Goal: Task Accomplishment & Management: Use online tool/utility

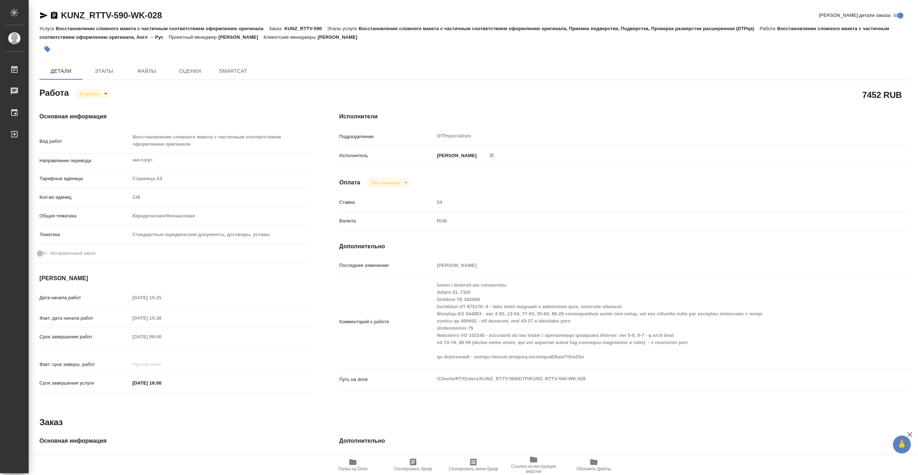
type textarea "x"
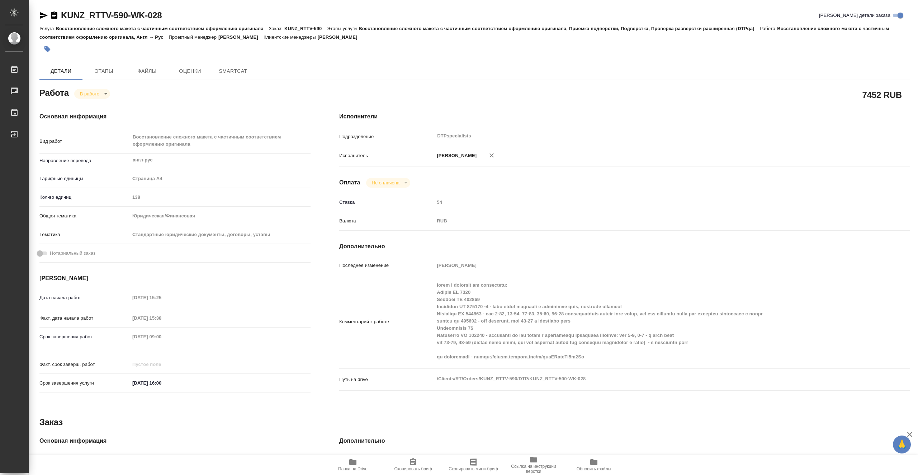
type textarea "x"
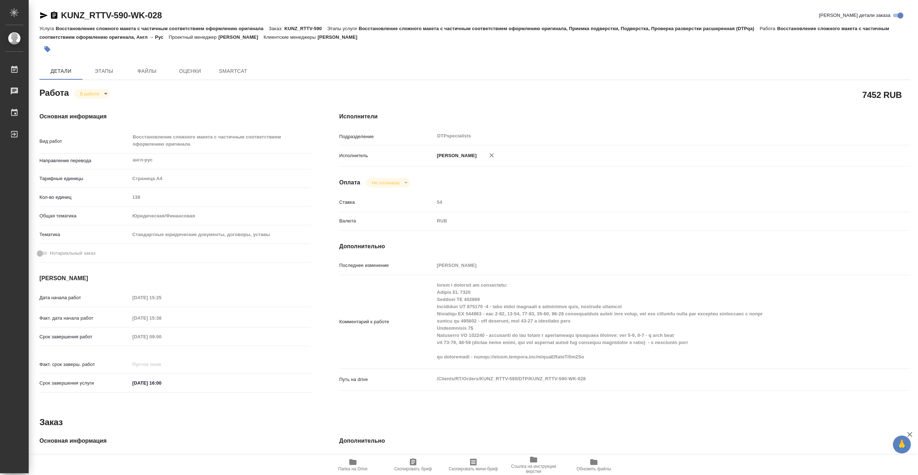
type textarea "x"
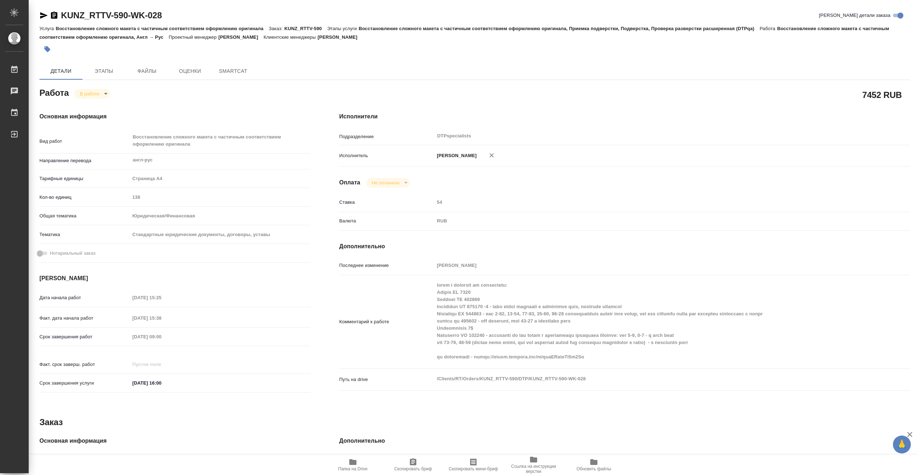
type textarea "x"
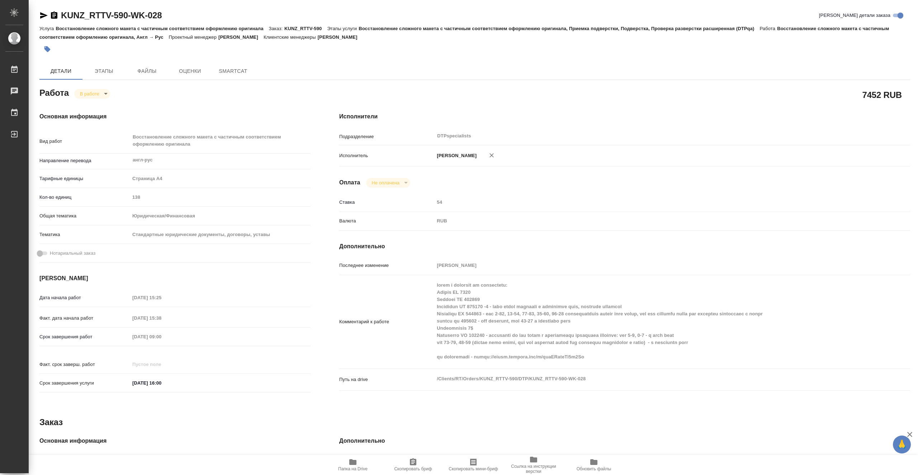
type textarea "x"
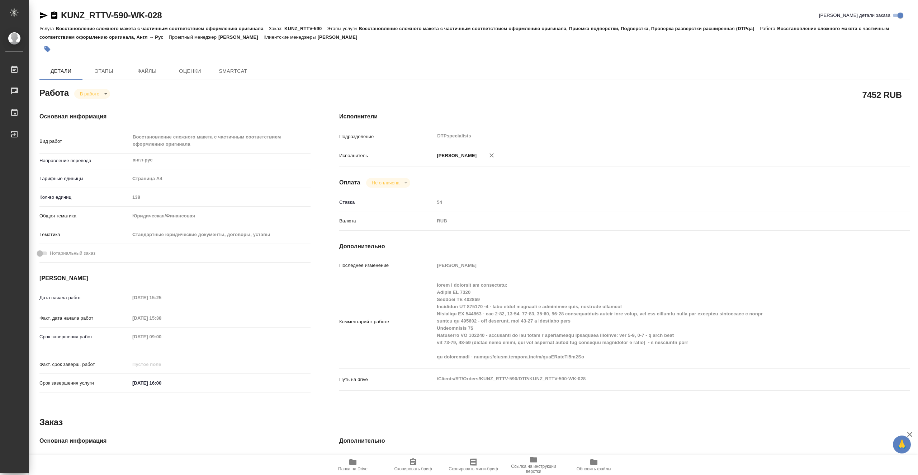
type textarea "x"
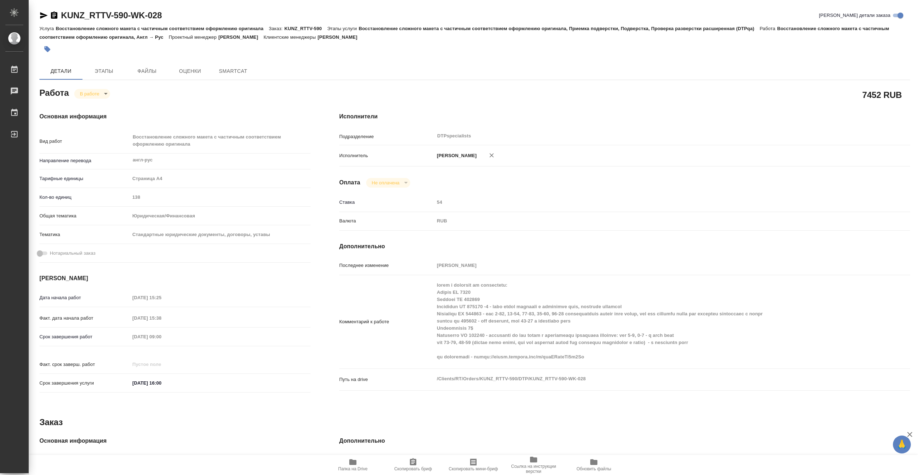
type textarea "x"
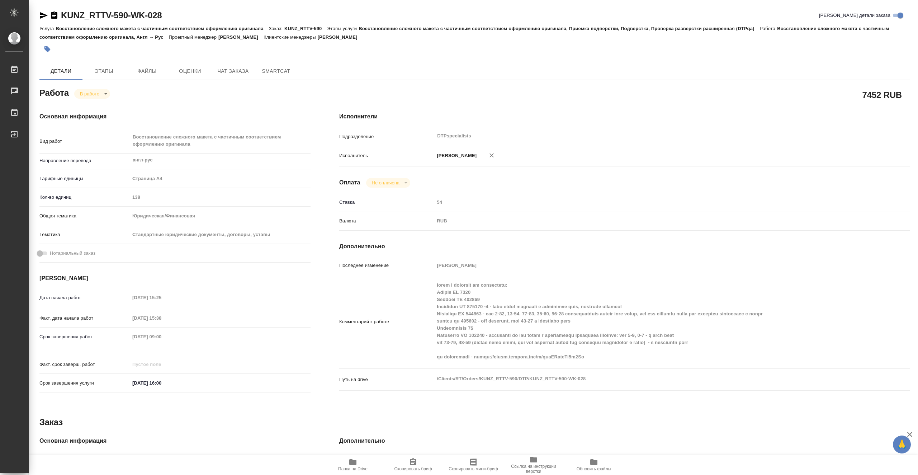
type textarea "x"
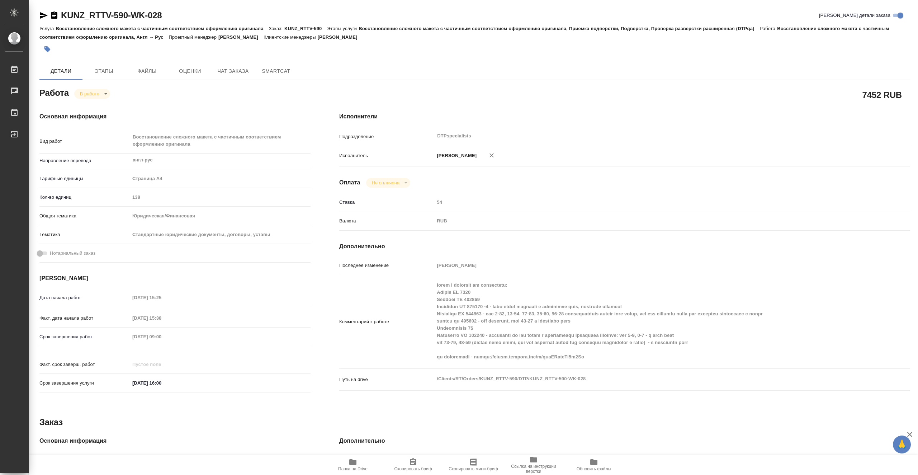
type textarea "x"
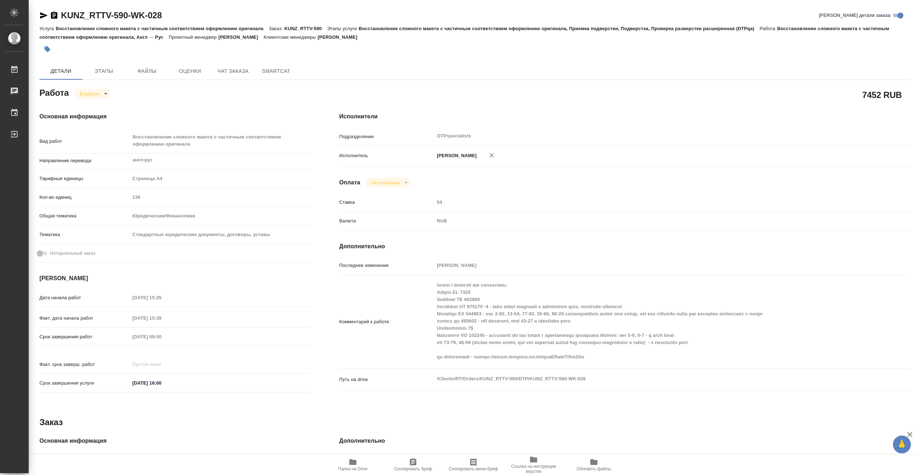
click at [361, 466] on span "Папка на Drive" at bounding box center [352, 468] width 29 height 5
drag, startPoint x: 181, startPoint y: 14, endPoint x: 58, endPoint y: 8, distance: 123.1
click at [58, 8] on div "KUNZ_RTTV-590-WK-028 Кратко детали заказа Услуга Восстановление сложного макета…" at bounding box center [474, 314] width 878 height 628
copy link "KUNZ_RTTV-590-WK-028"
type textarea "x"
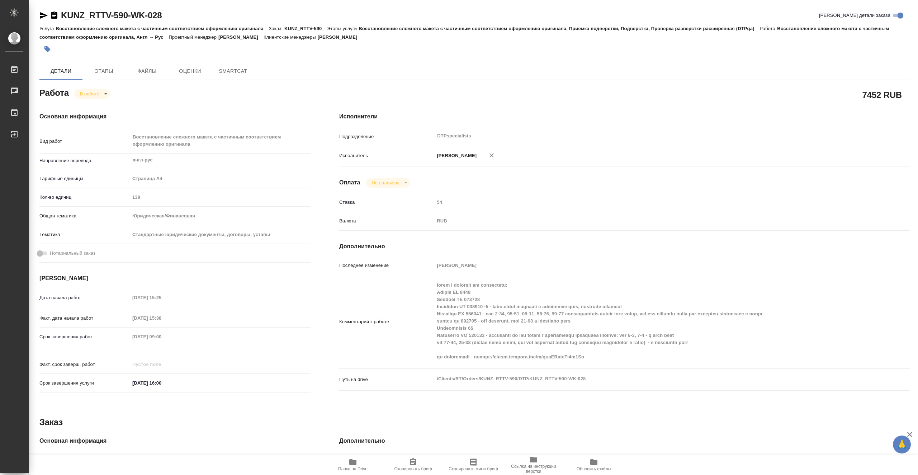
type textarea "x"
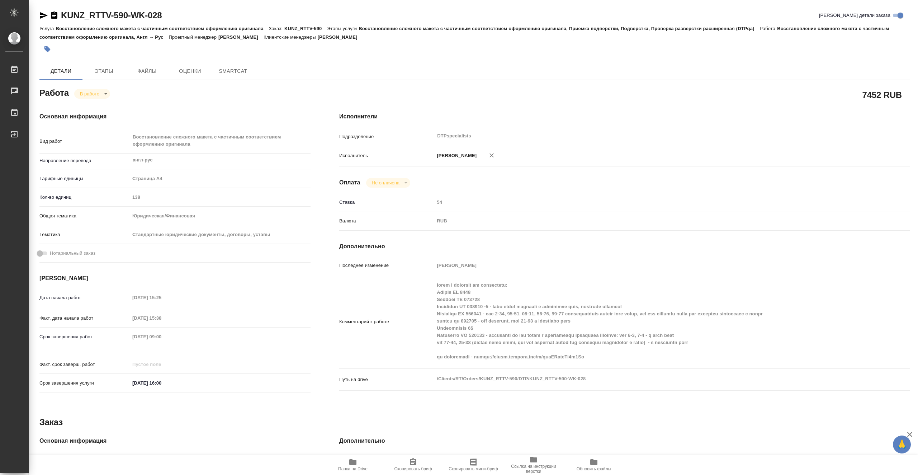
type textarea "x"
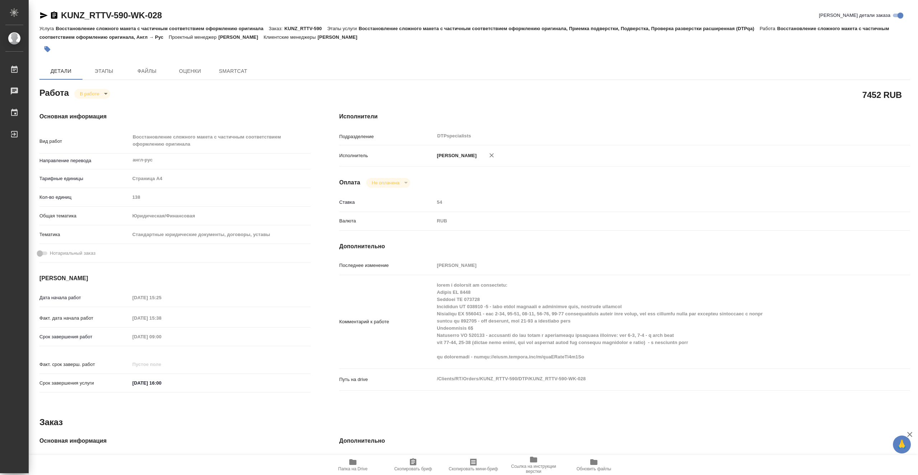
type textarea "x"
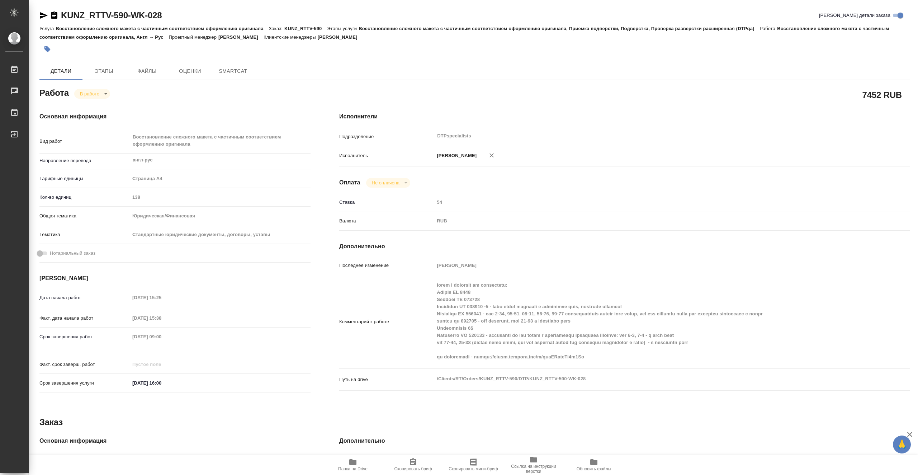
type textarea "x"
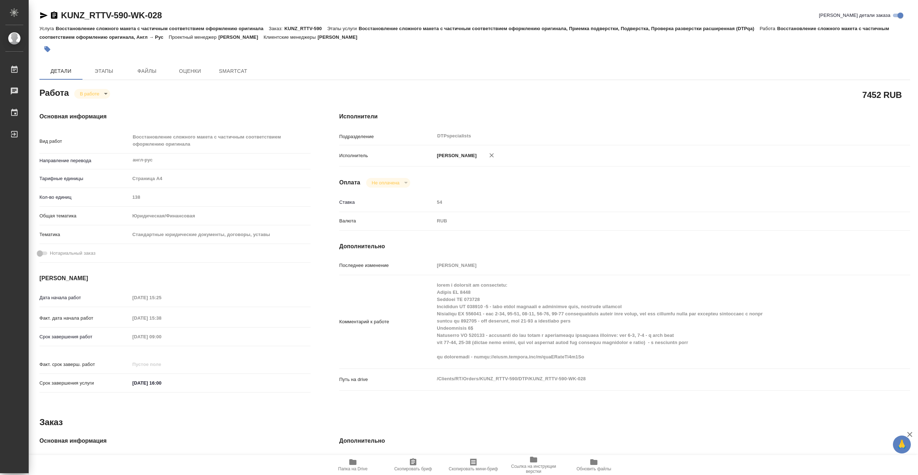
type textarea "x"
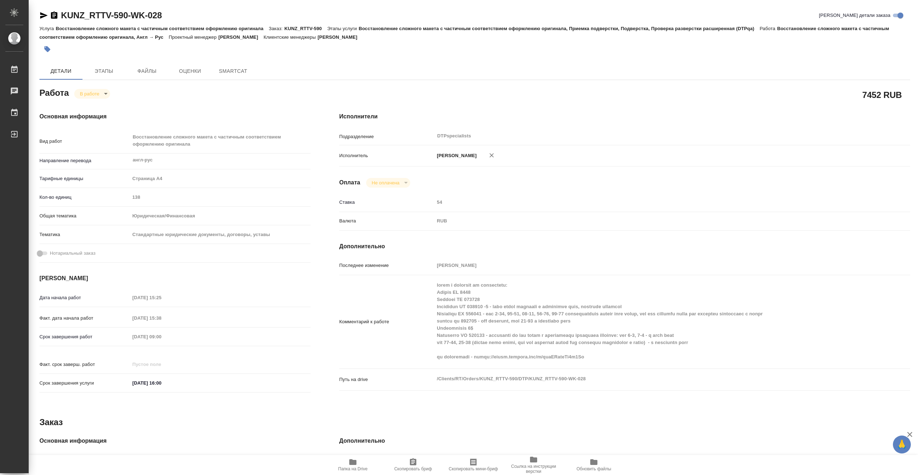
type textarea "x"
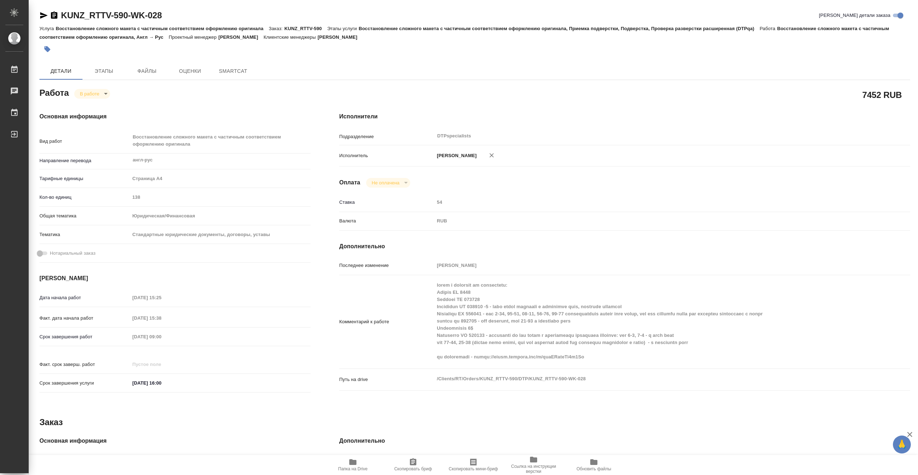
type textarea "x"
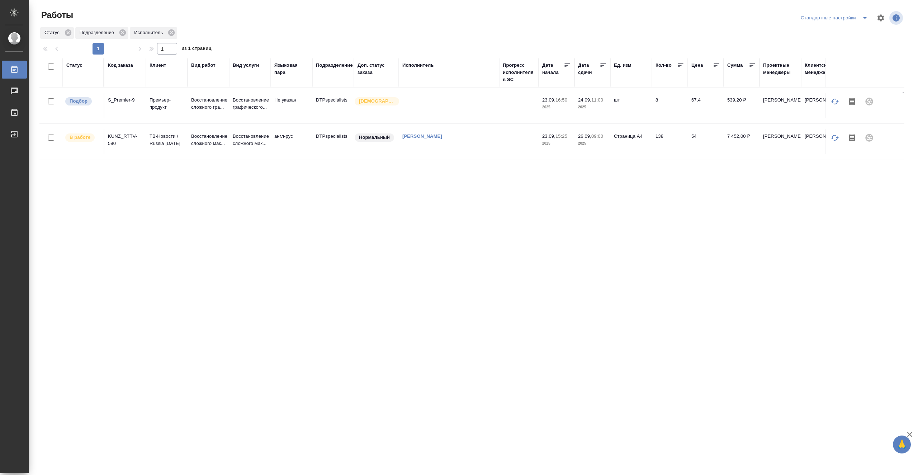
click at [440, 111] on td at bounding box center [449, 105] width 100 height 25
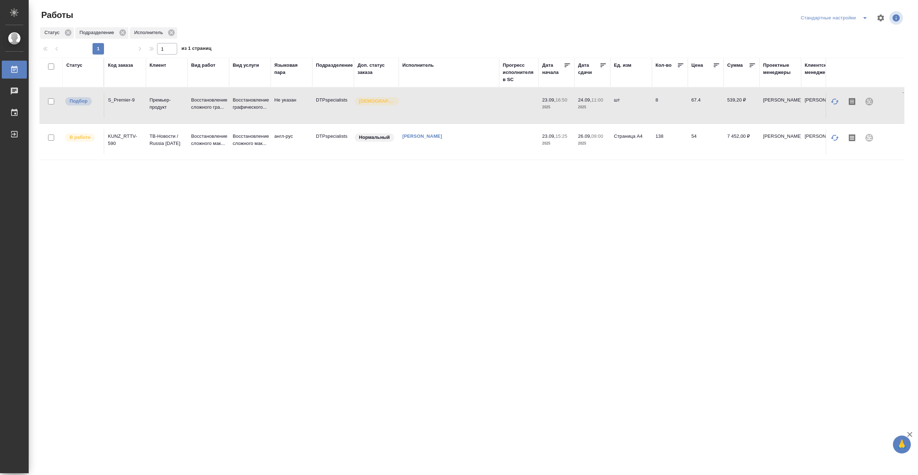
click at [440, 111] on td at bounding box center [449, 105] width 100 height 25
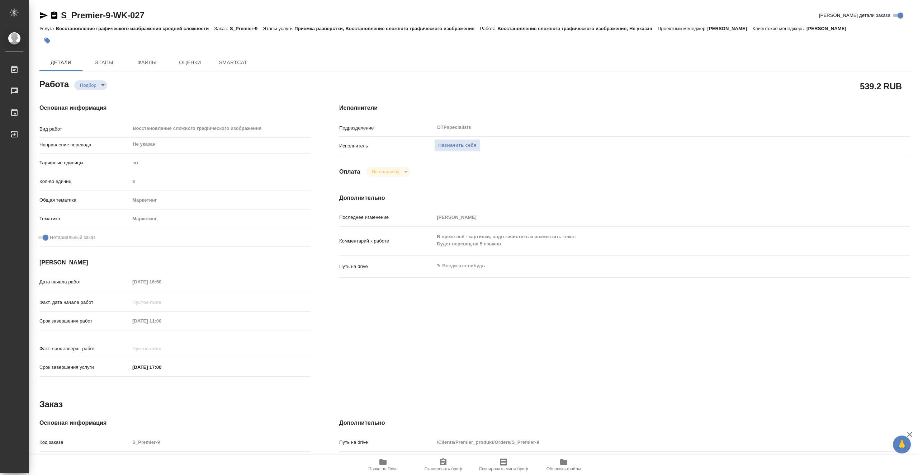
type textarea "x"
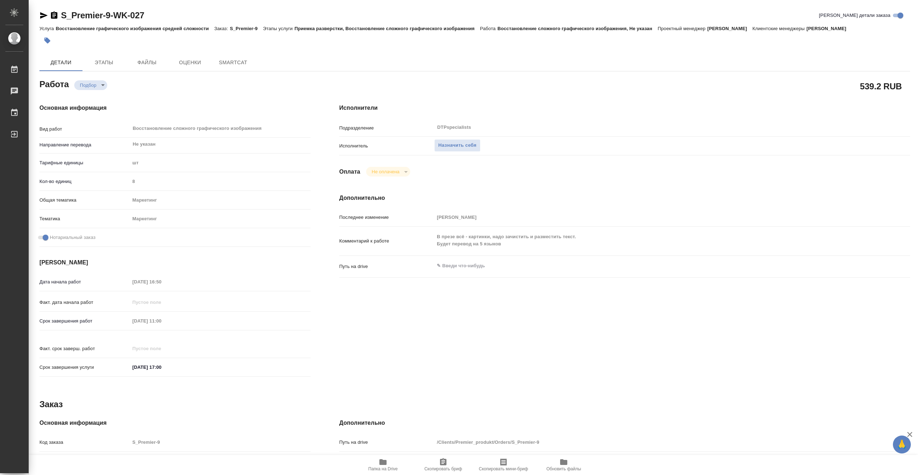
type textarea "x"
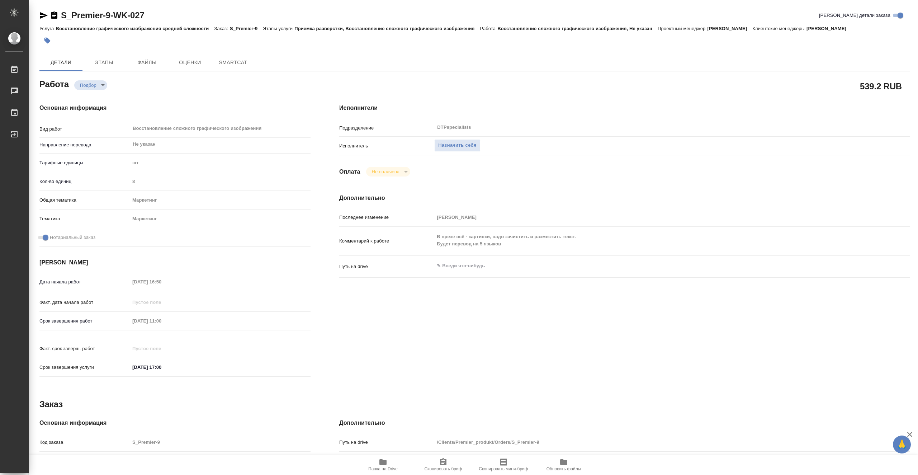
type textarea "x"
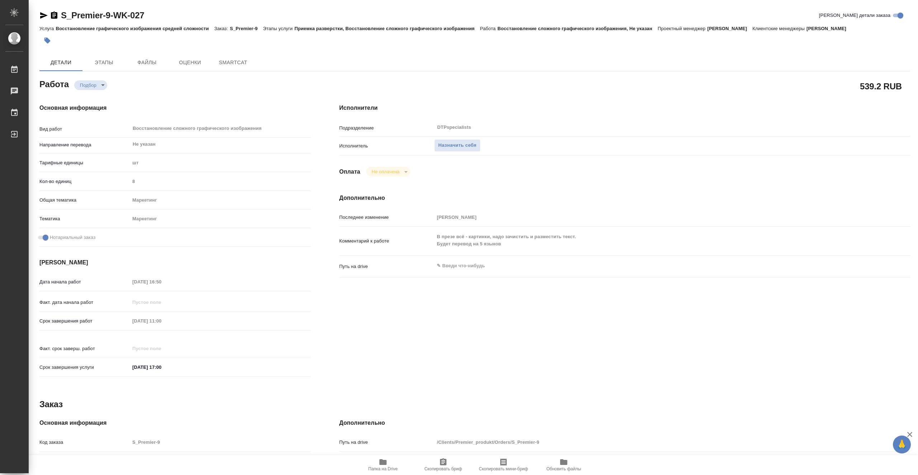
type textarea "x"
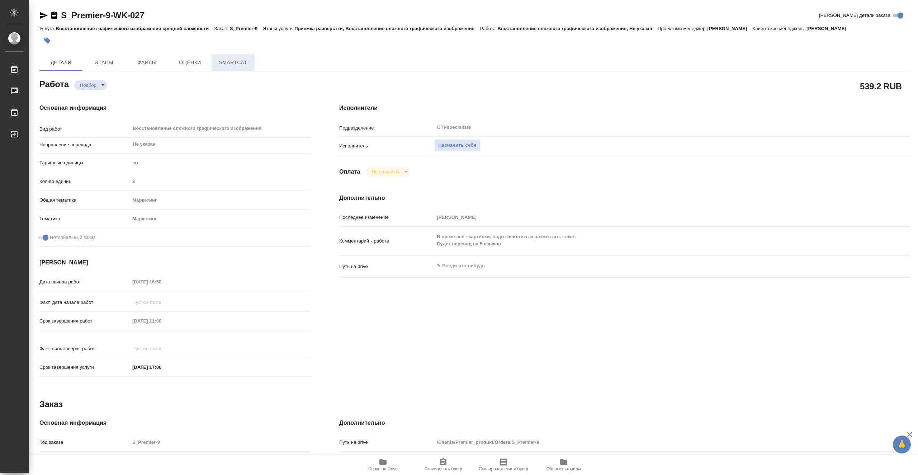
type textarea "x"
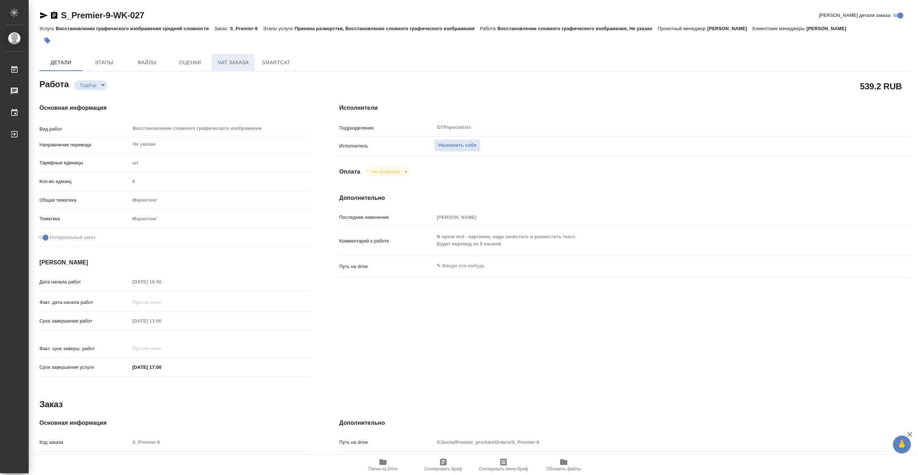
type textarea "x"
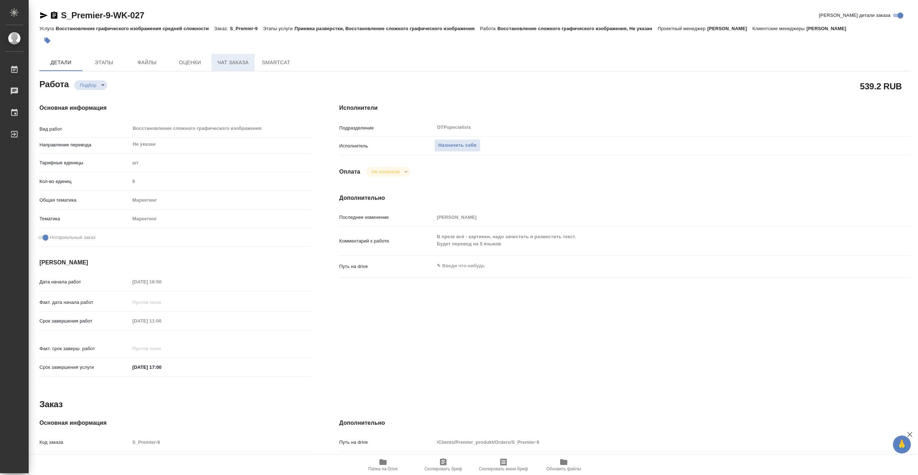
click at [234, 66] on span "Чат заказа" at bounding box center [233, 62] width 34 height 9
type textarea "x"
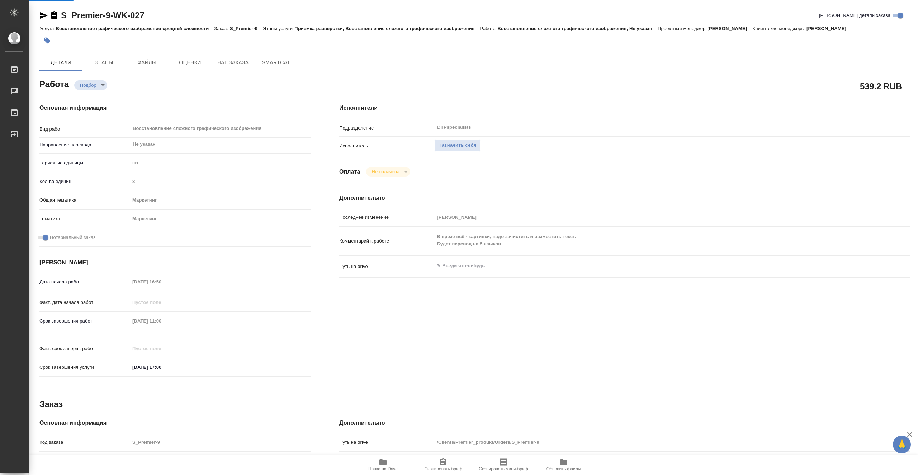
type textarea "x"
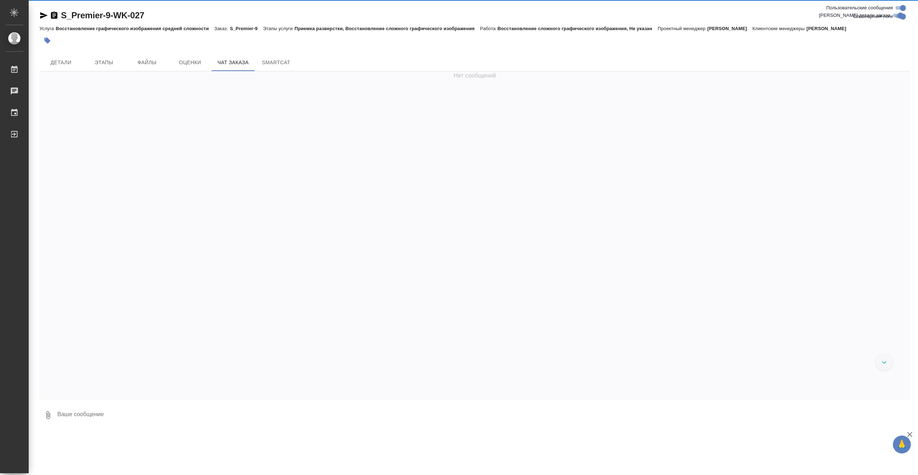
scroll to position [1589, 0]
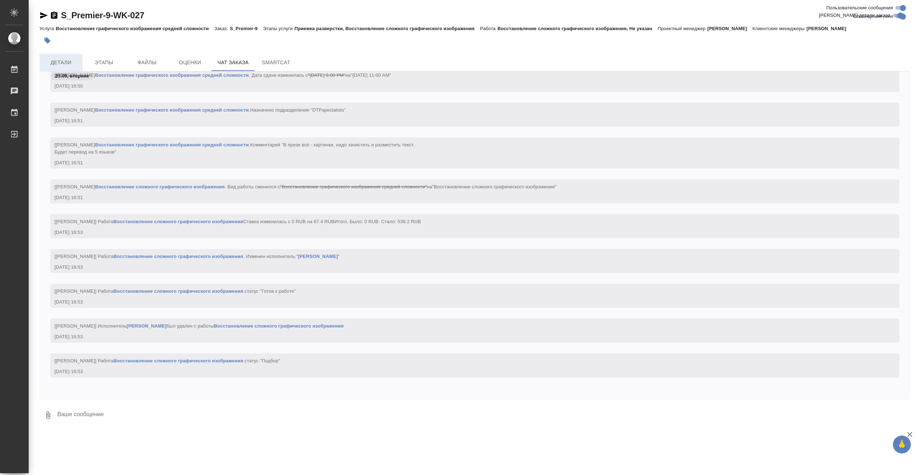
click at [73, 57] on button "Детали" at bounding box center [60, 62] width 43 height 17
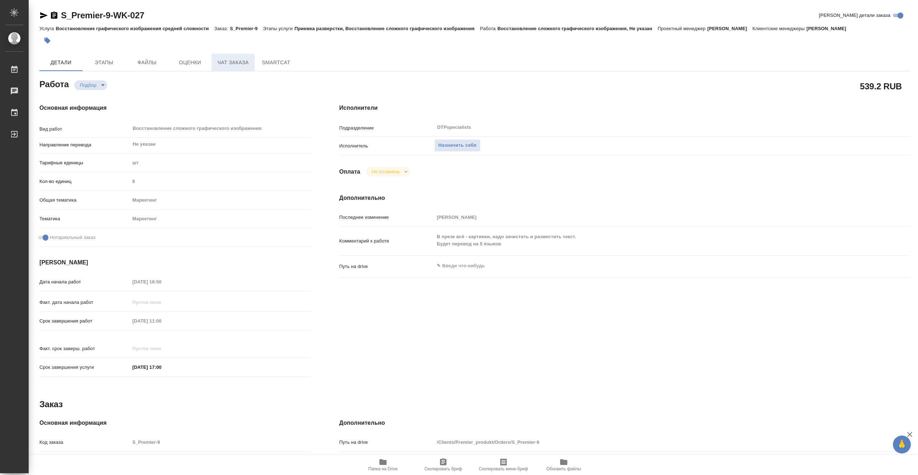
type textarea "x"
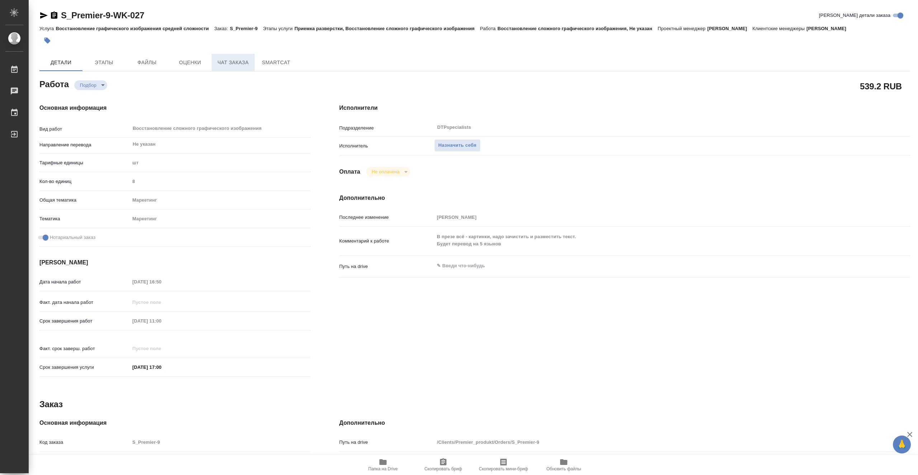
type textarea "x"
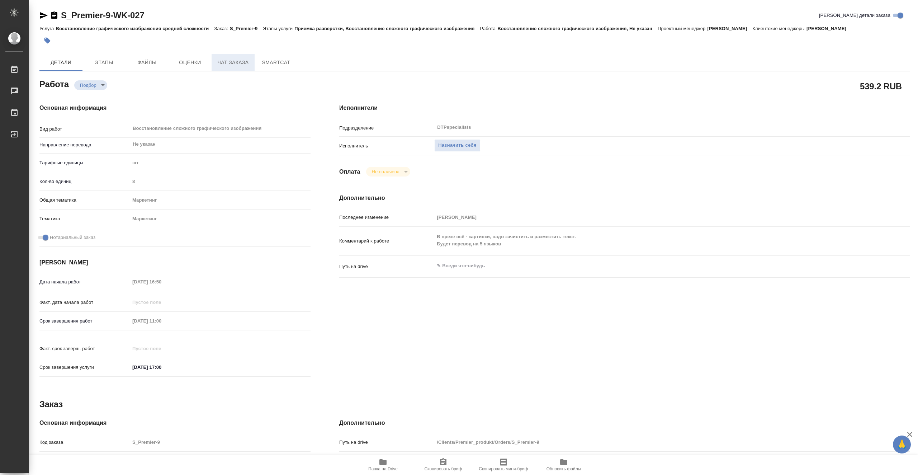
type textarea "x"
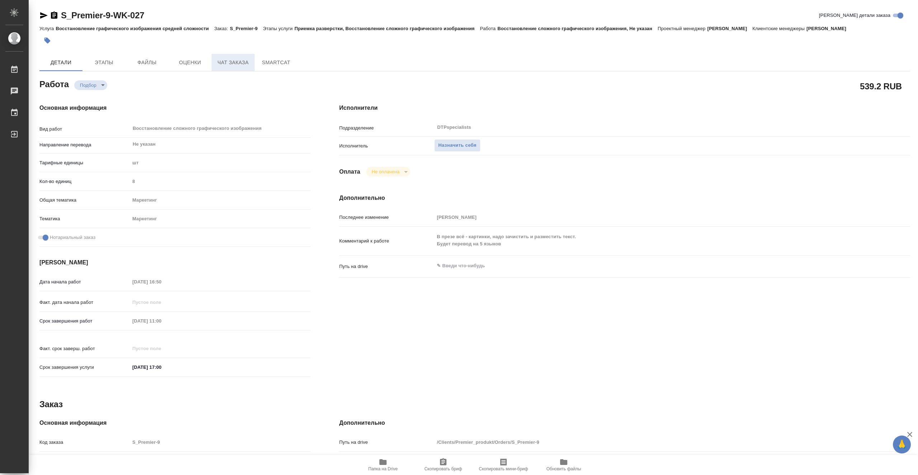
type textarea "x"
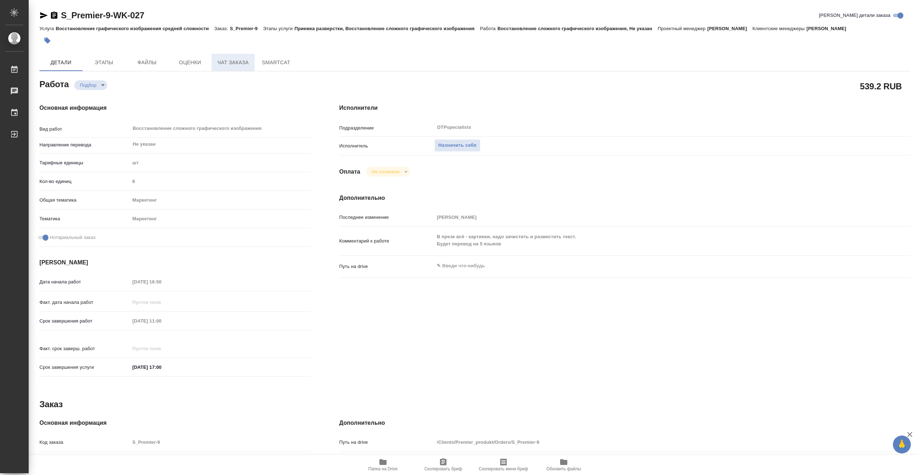
click at [231, 65] on span "Чат заказа" at bounding box center [233, 62] width 34 height 9
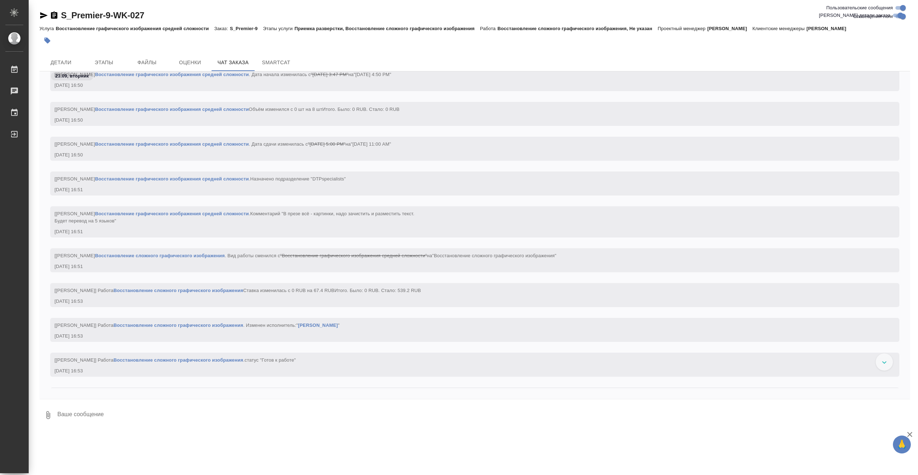
scroll to position [1489, 0]
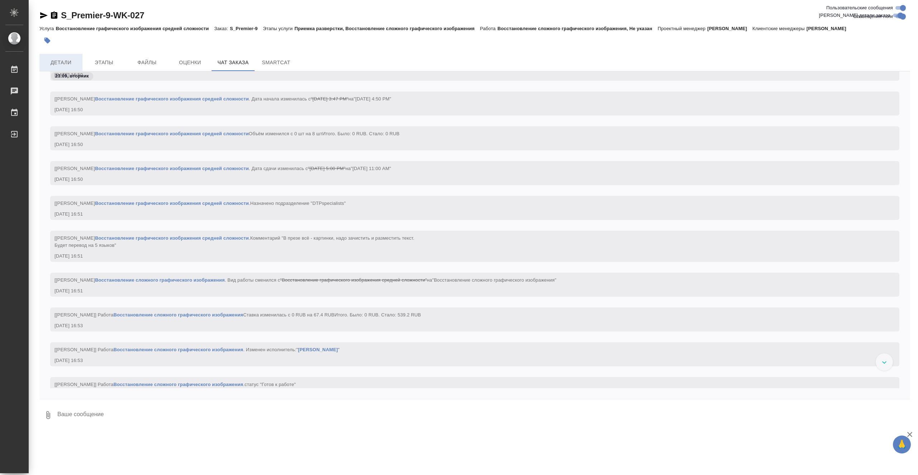
click at [73, 64] on span "Детали" at bounding box center [61, 62] width 34 height 9
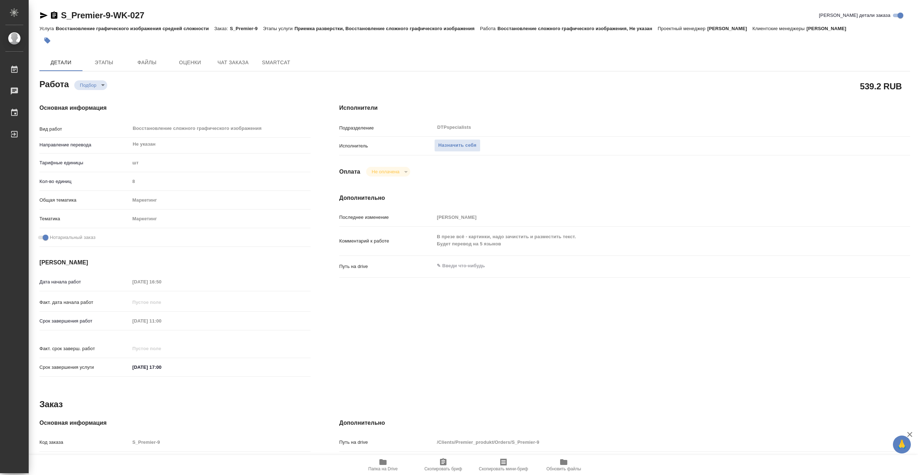
type textarea "x"
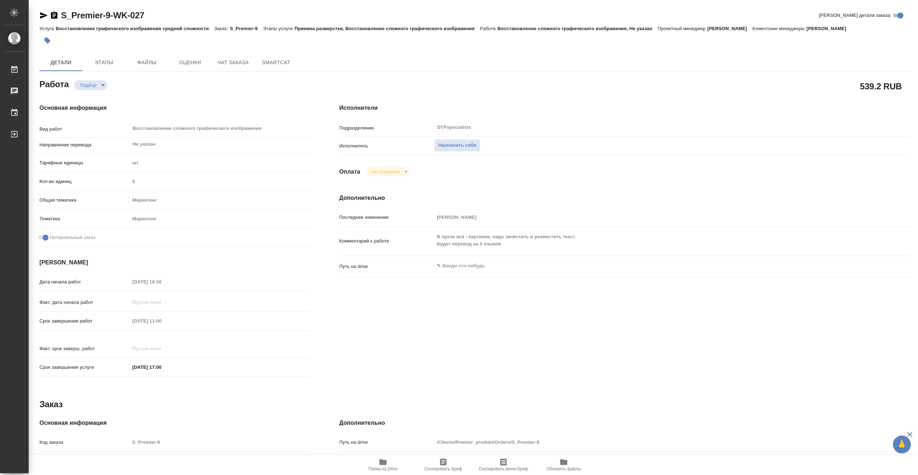
type textarea "x"
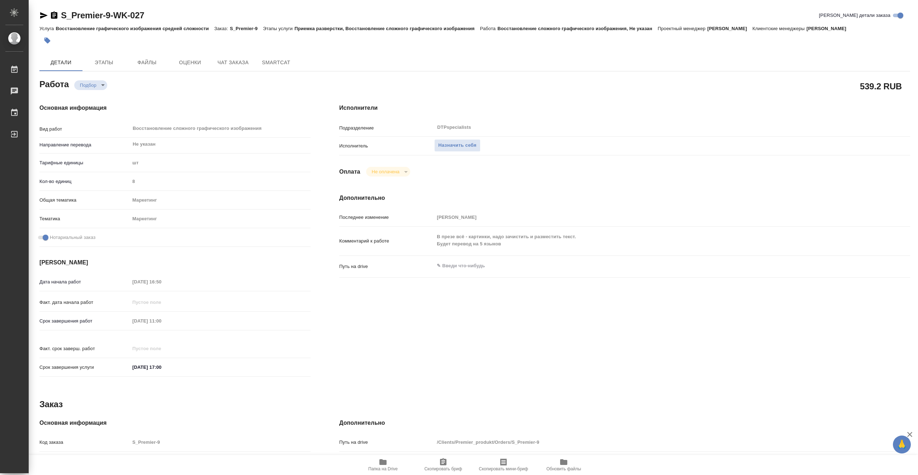
type textarea "x"
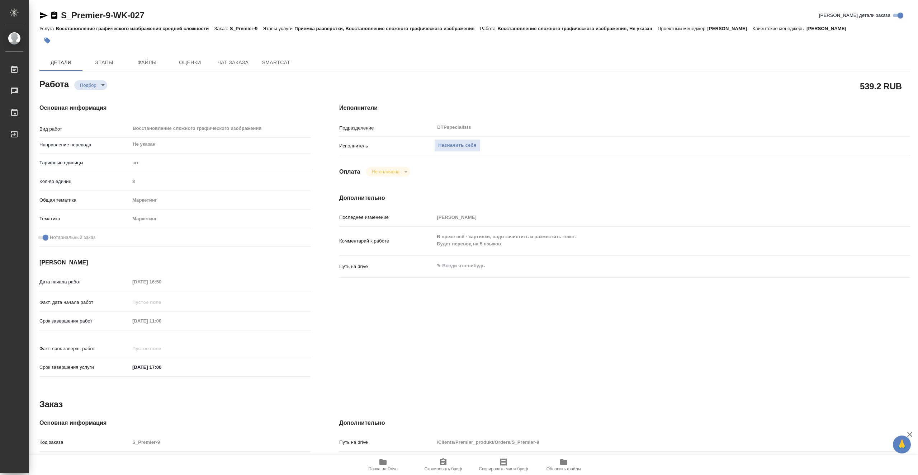
type textarea "x"
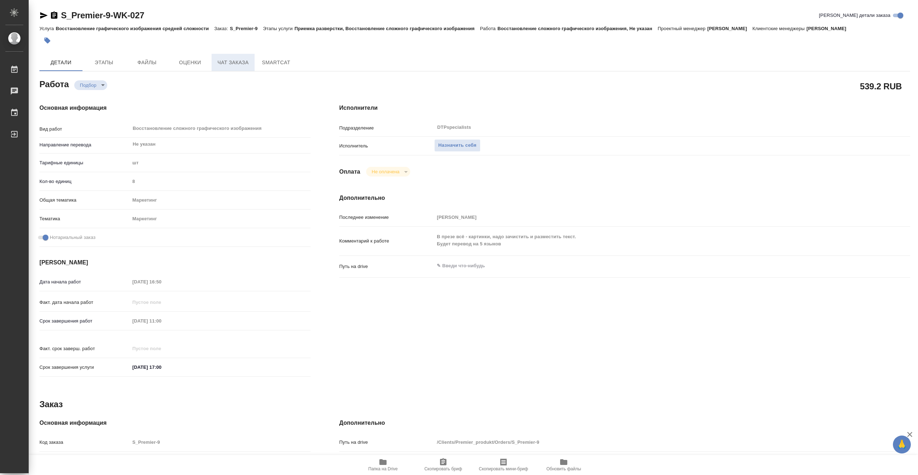
click at [246, 66] on span "Чат заказа" at bounding box center [233, 62] width 34 height 9
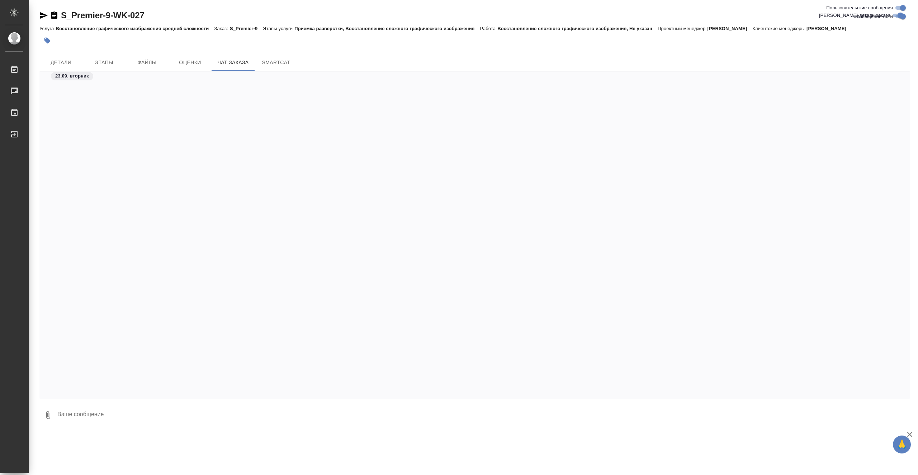
scroll to position [1589, 0]
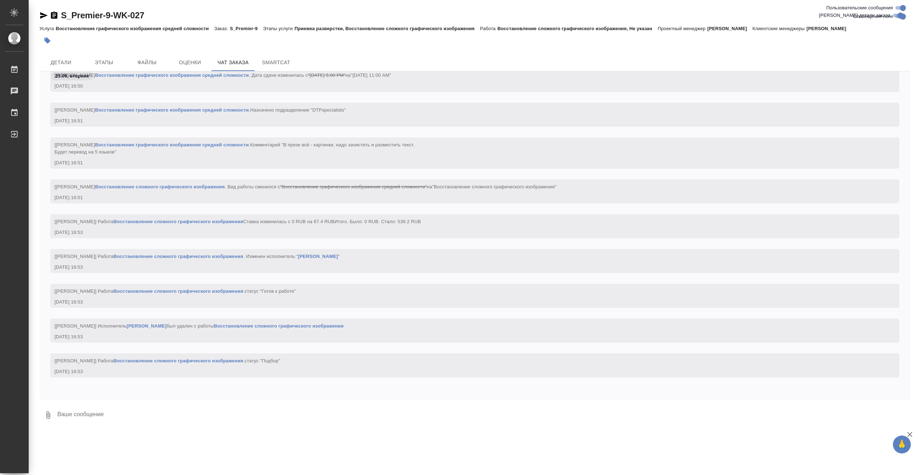
click at [42, 14] on icon "button" at bounding box center [44, 15] width 8 height 6
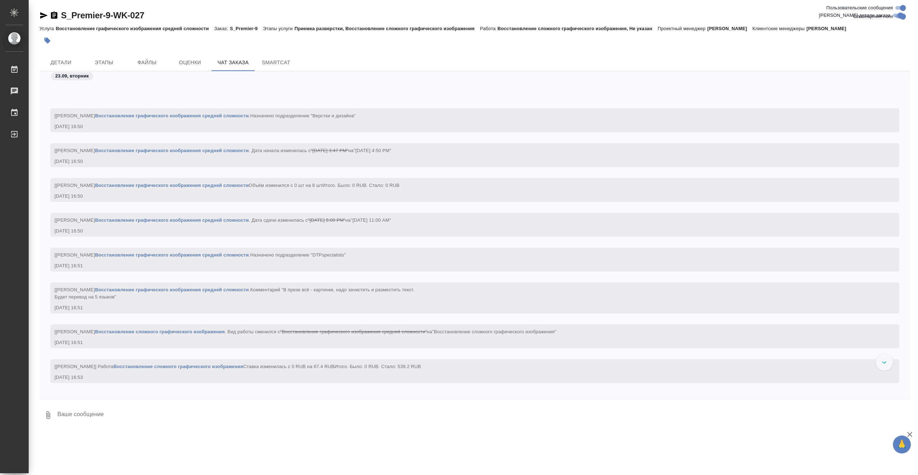
scroll to position [1417, 0]
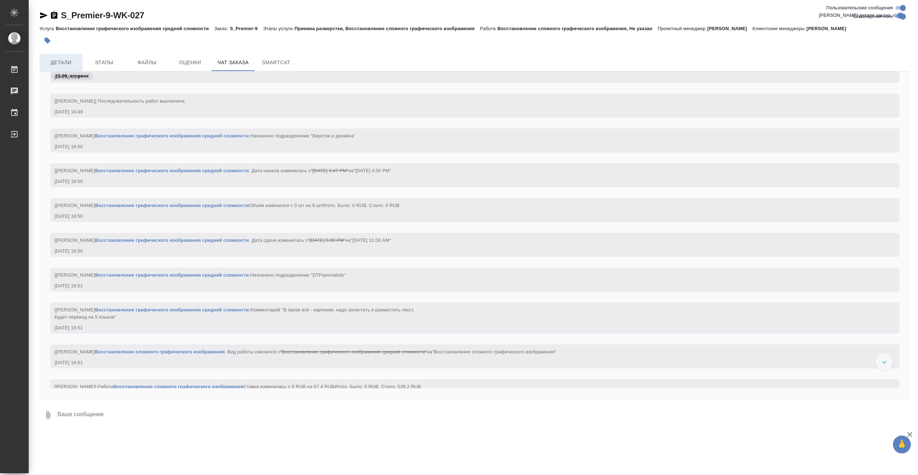
click at [71, 54] on button "Детали" at bounding box center [60, 62] width 43 height 17
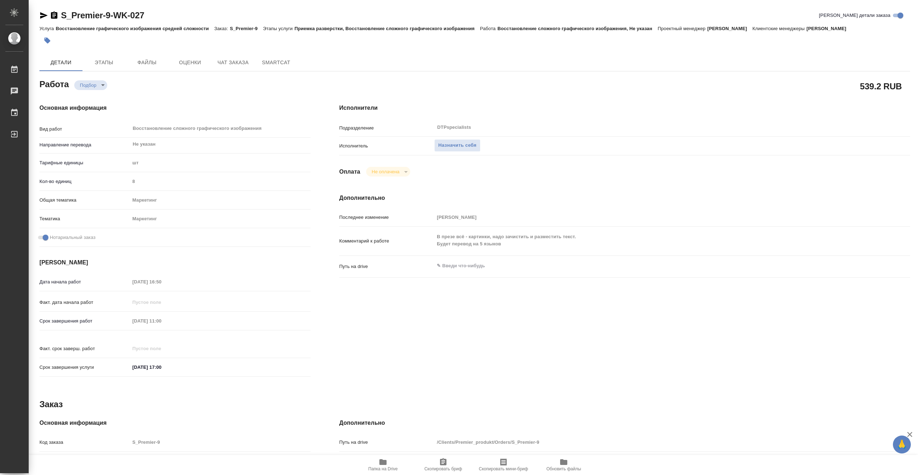
type textarea "x"
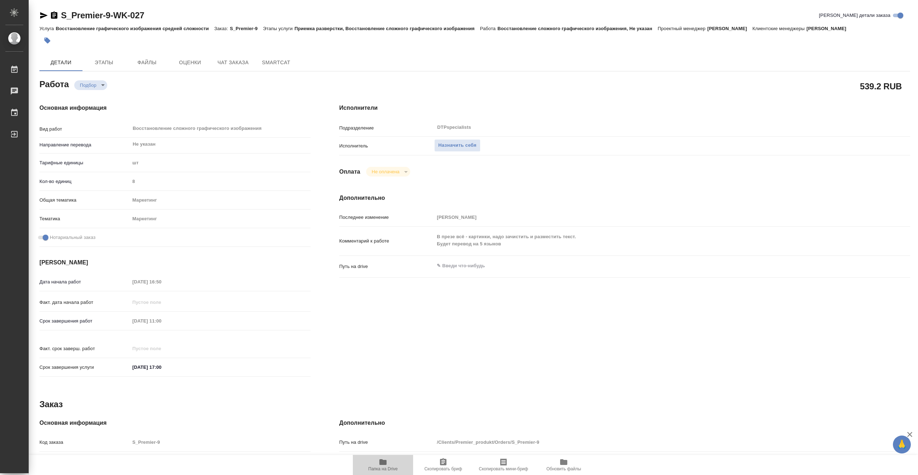
click at [393, 468] on span "Папка на Drive" at bounding box center [382, 468] width 29 height 5
type textarea "x"
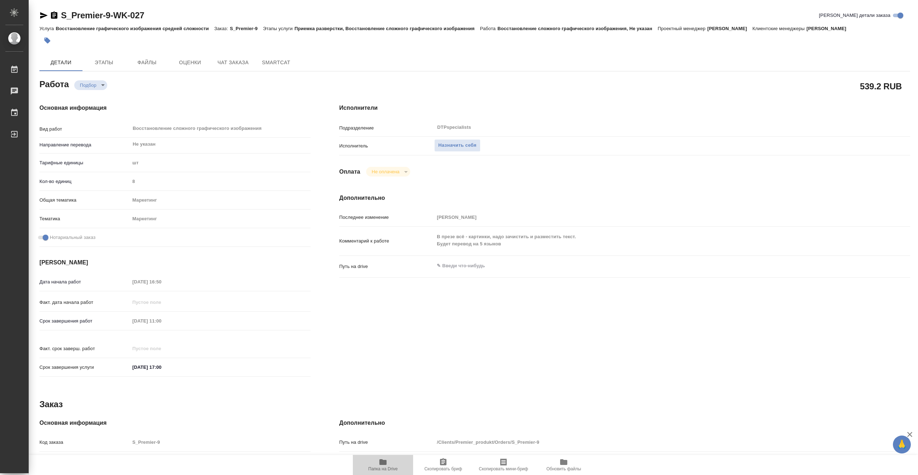
type textarea "x"
